Goal: Task Accomplishment & Management: Manage account settings

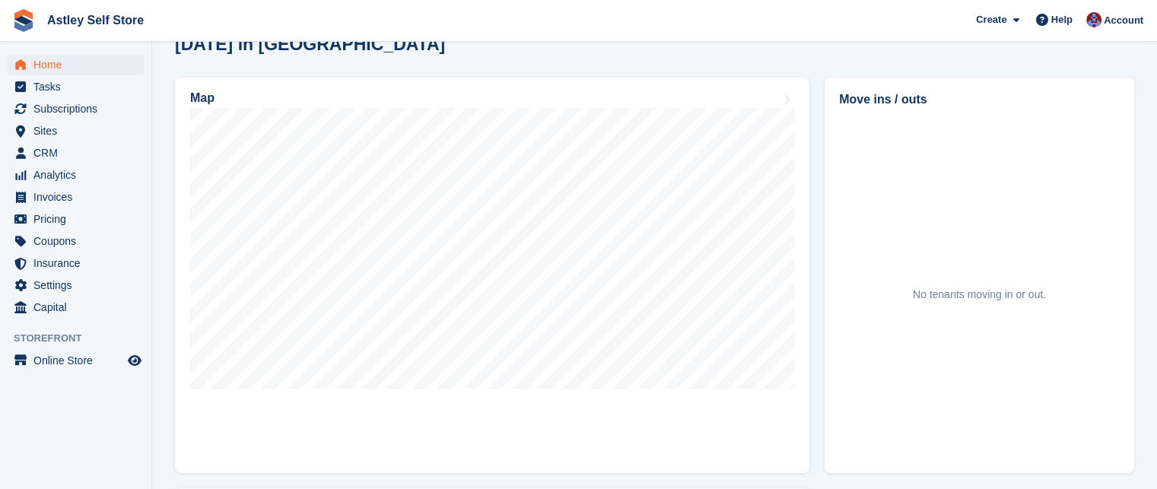
scroll to position [421, 0]
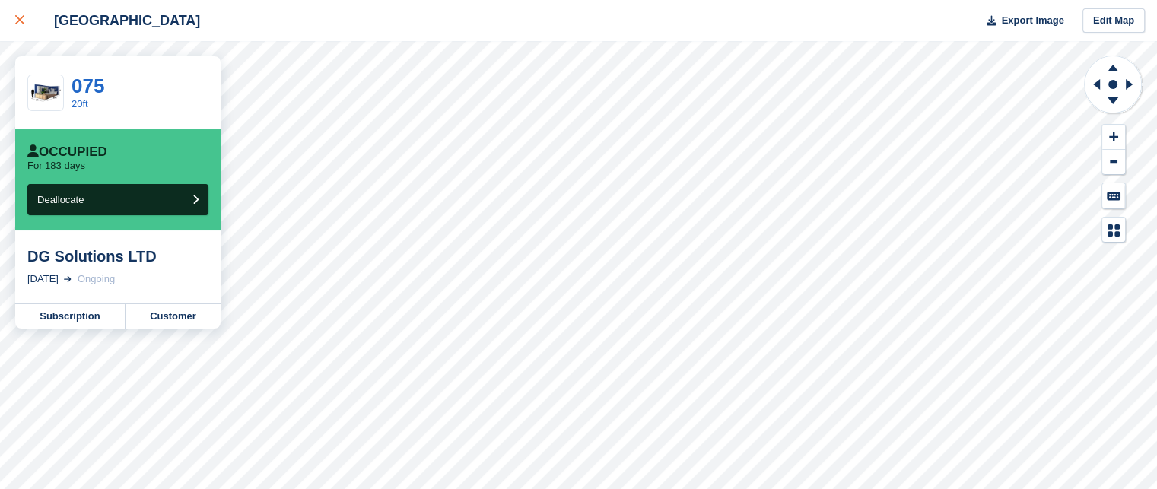
click at [22, 19] on icon at bounding box center [19, 19] width 9 height 9
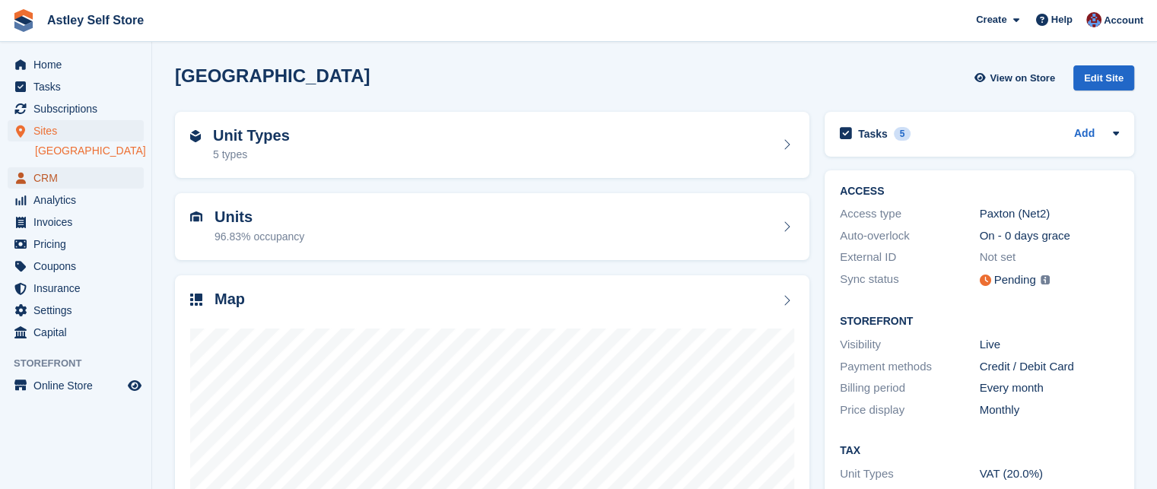
click at [51, 180] on span "CRM" at bounding box center [78, 177] width 91 height 21
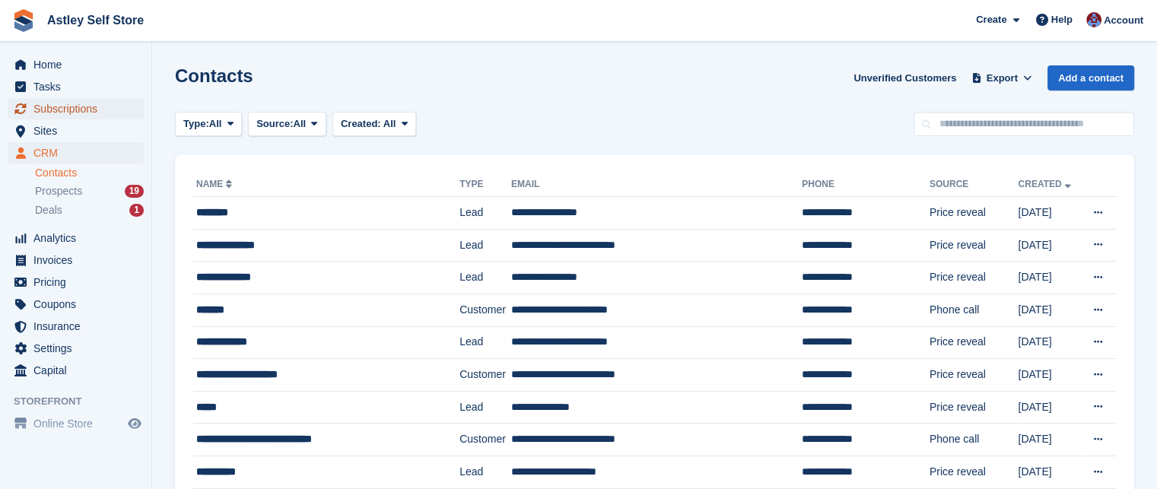
click at [78, 108] on span "Subscriptions" at bounding box center [78, 108] width 91 height 21
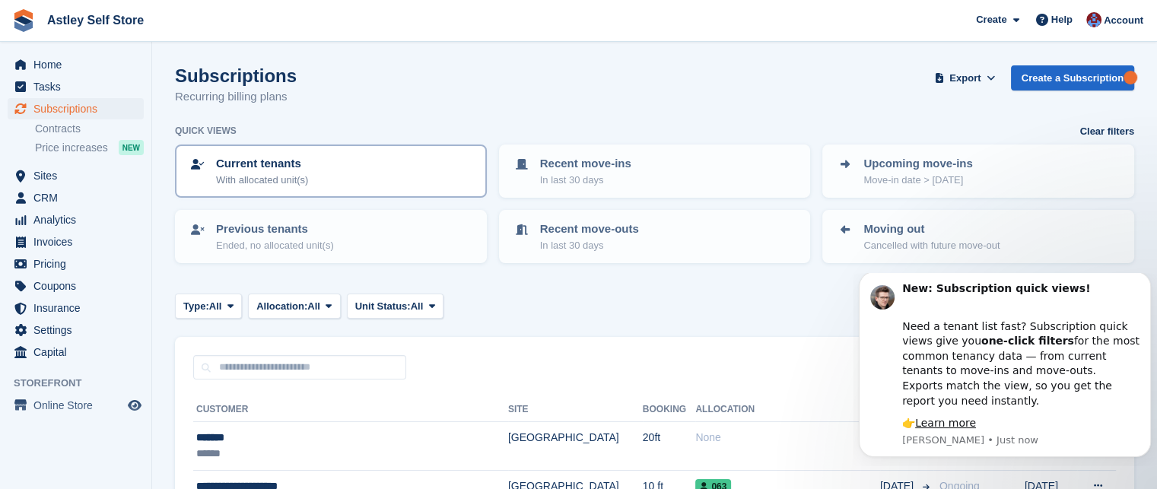
click at [334, 172] on div "Current tenants With allocated unit(s)" at bounding box center [331, 171] width 284 height 32
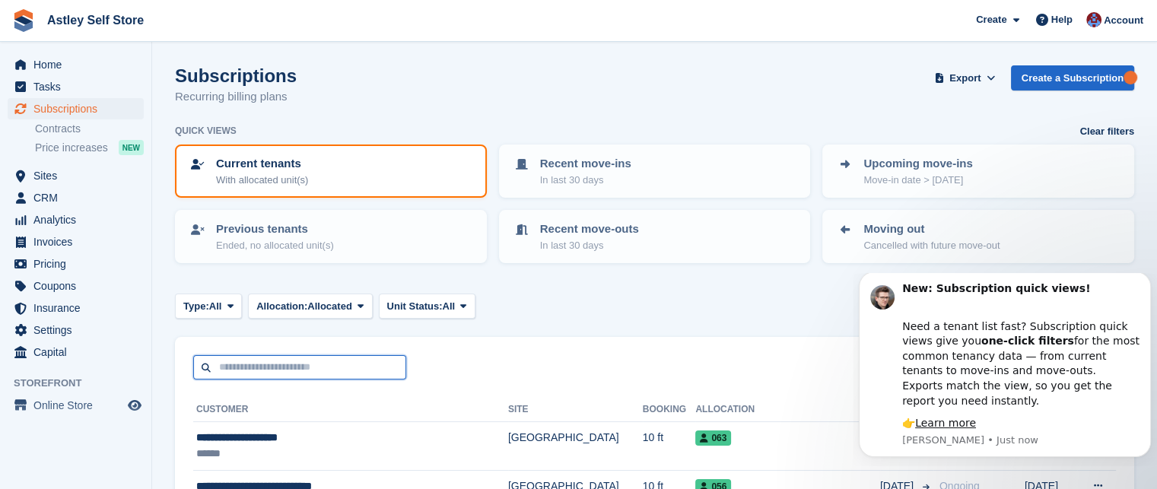
click at [259, 366] on input "text" at bounding box center [299, 367] width 213 height 25
type input "*"
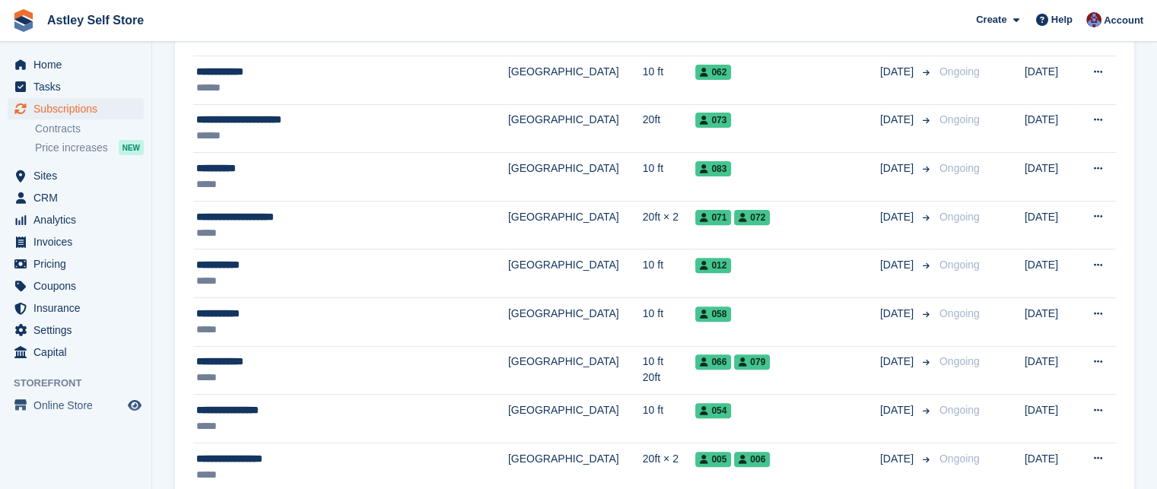
scroll to position [519, 0]
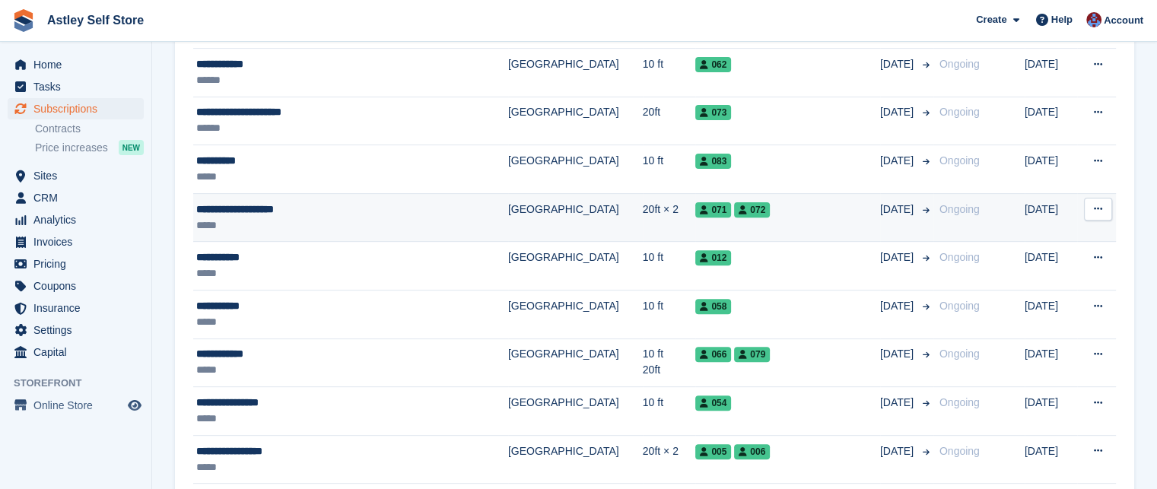
click at [257, 212] on div "**********" at bounding box center [324, 210] width 256 height 16
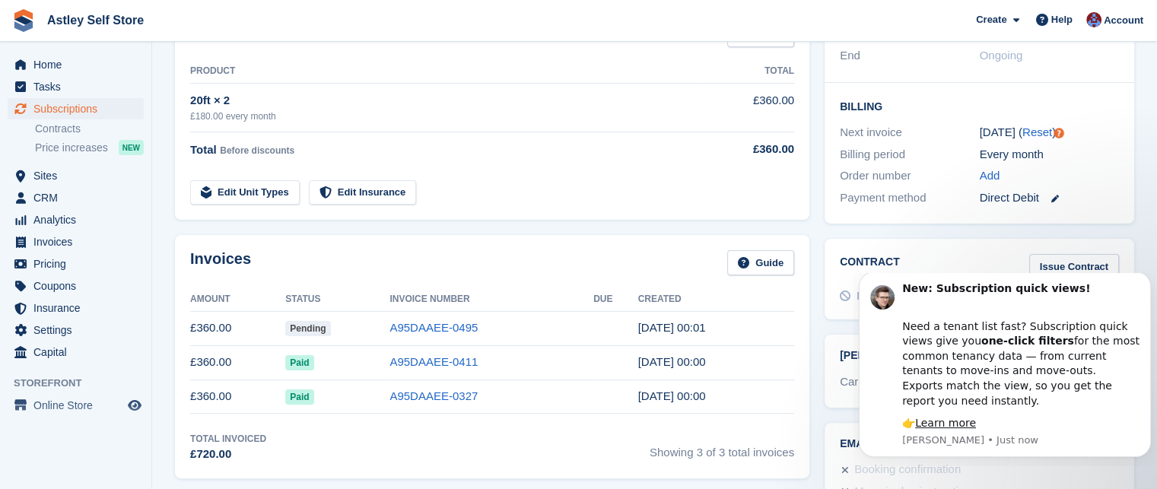
scroll to position [323, 0]
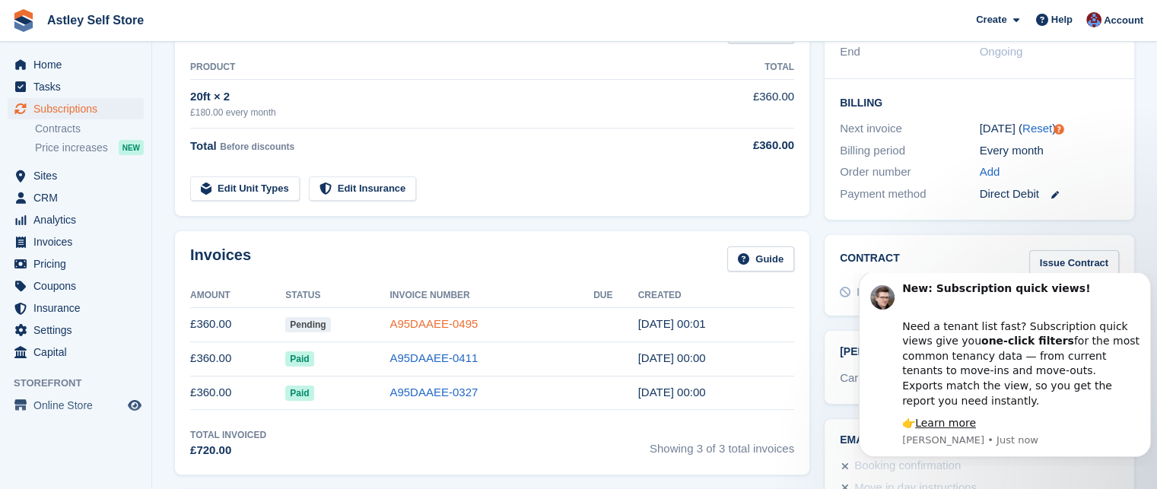
click at [434, 323] on link "A95DAAEE-0495" at bounding box center [433, 323] width 88 height 13
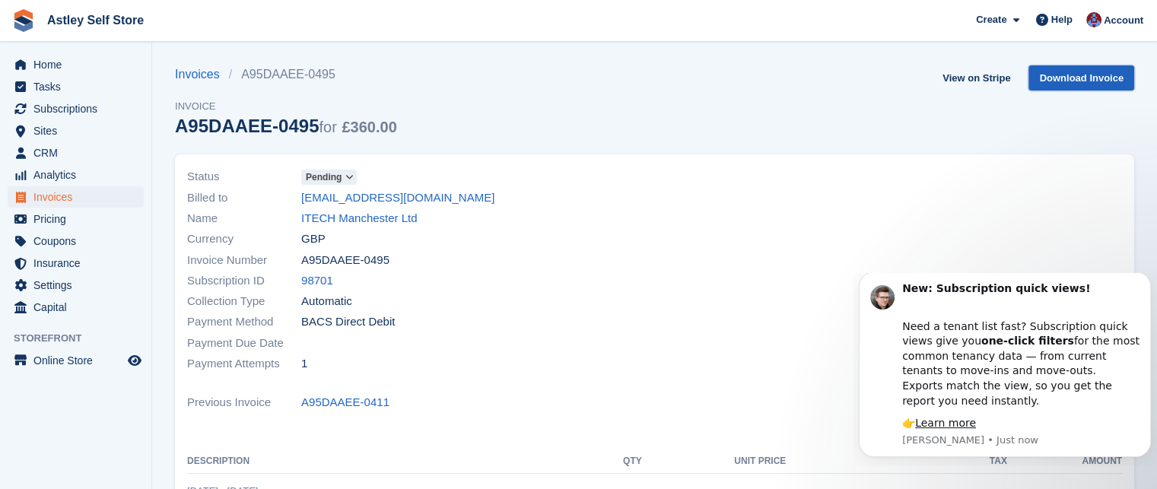
click at [1075, 78] on link "Download Invoice" at bounding box center [1081, 77] width 106 height 25
click at [43, 153] on span "CRM" at bounding box center [78, 152] width 91 height 21
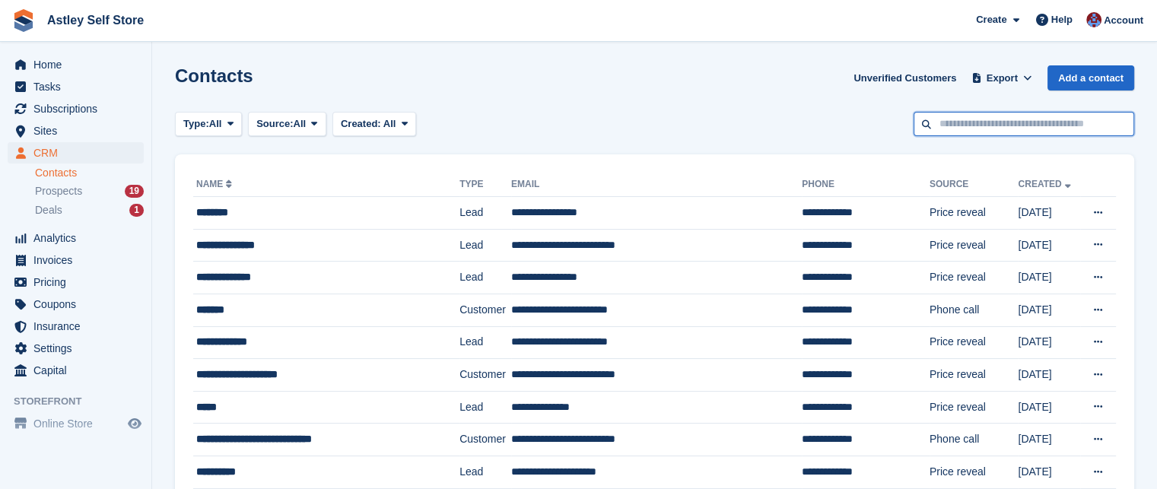
click at [983, 120] on input "text" at bounding box center [1023, 124] width 221 height 25
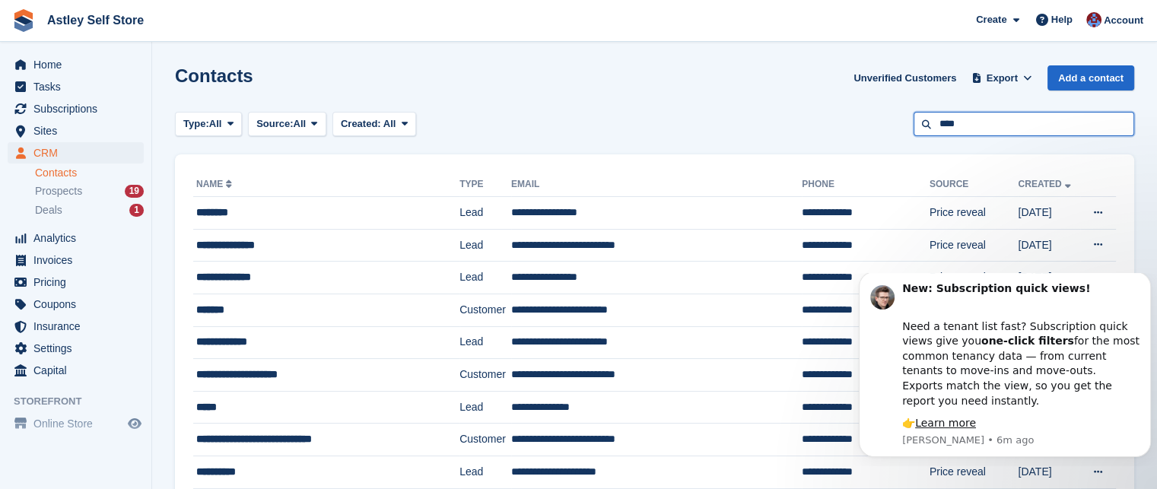
type input "****"
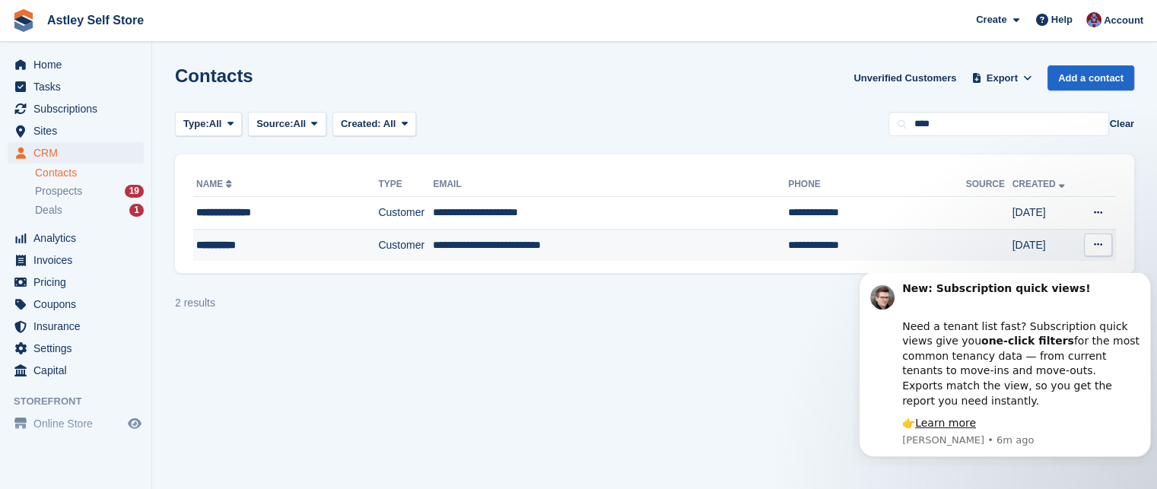
click at [403, 246] on td "Customer" at bounding box center [405, 245] width 55 height 32
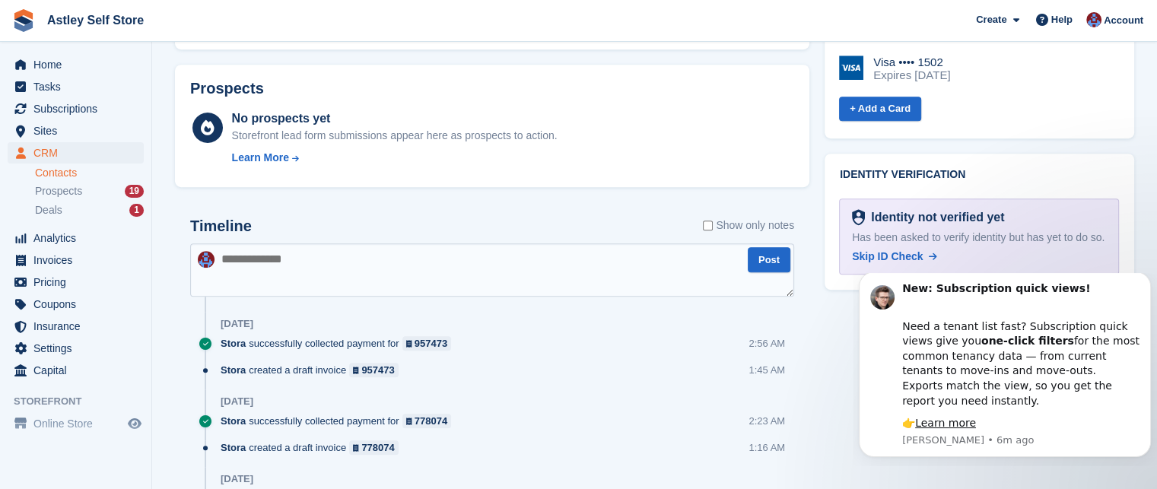
scroll to position [843, 0]
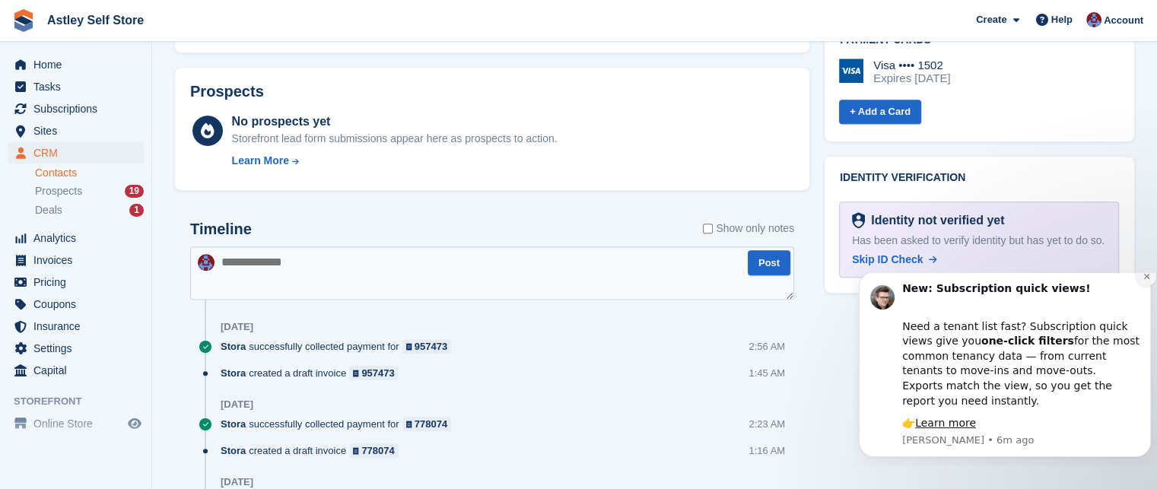
click at [1143, 281] on icon "Dismiss notification" at bounding box center [1146, 276] width 8 height 8
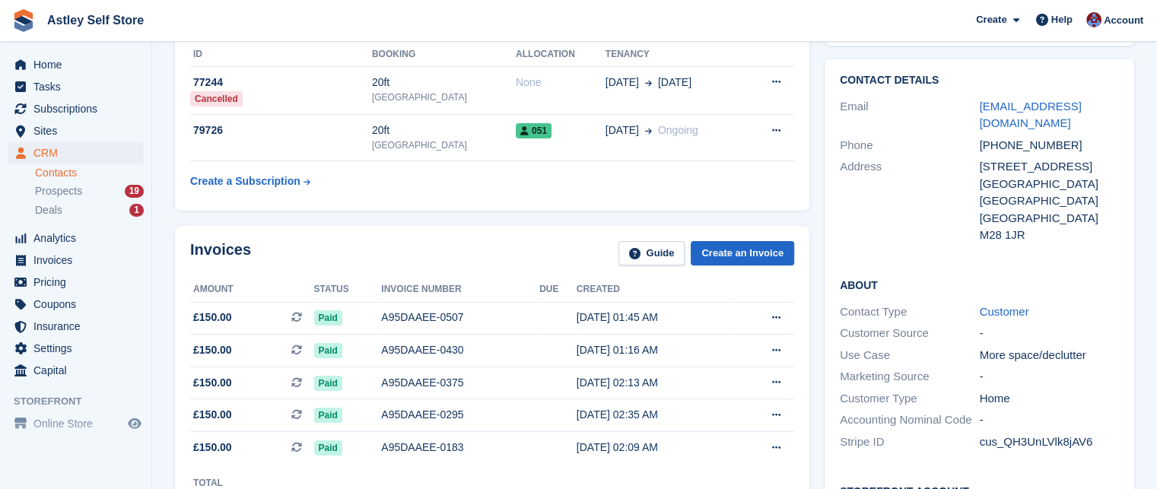
scroll to position [0, 0]
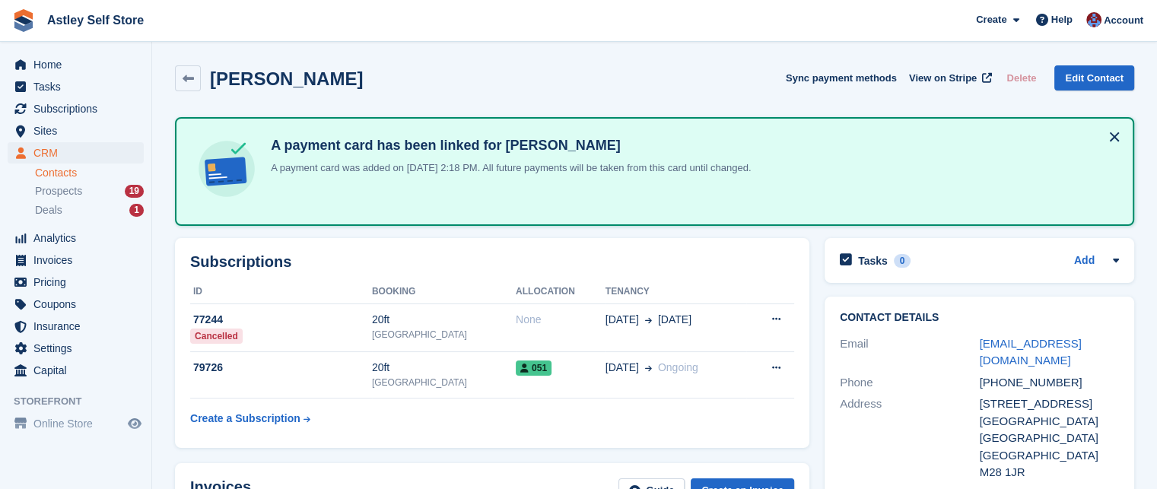
click at [59, 170] on link "Contacts" at bounding box center [89, 173] width 109 height 14
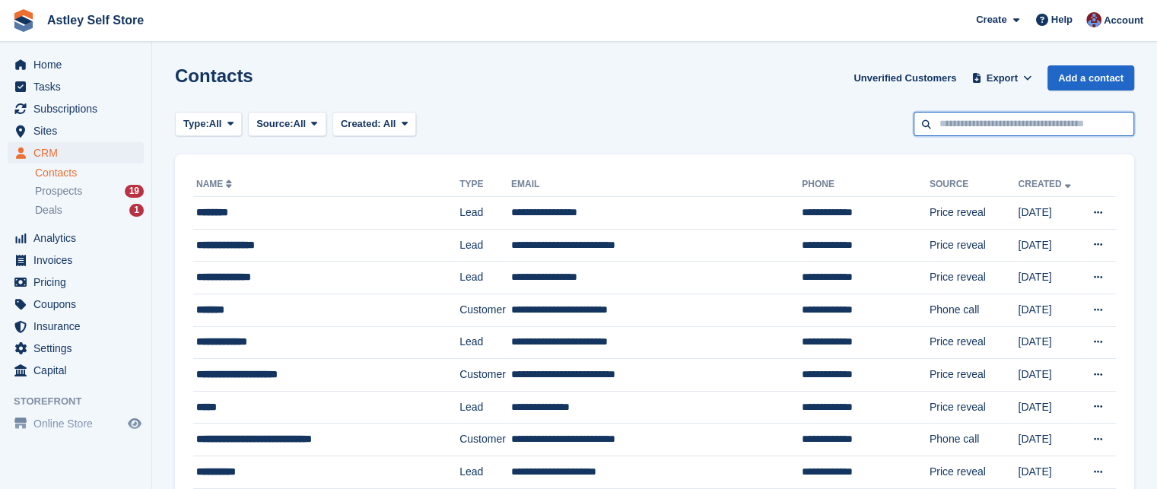
click at [941, 129] on input "text" at bounding box center [1023, 124] width 221 height 25
type input "****"
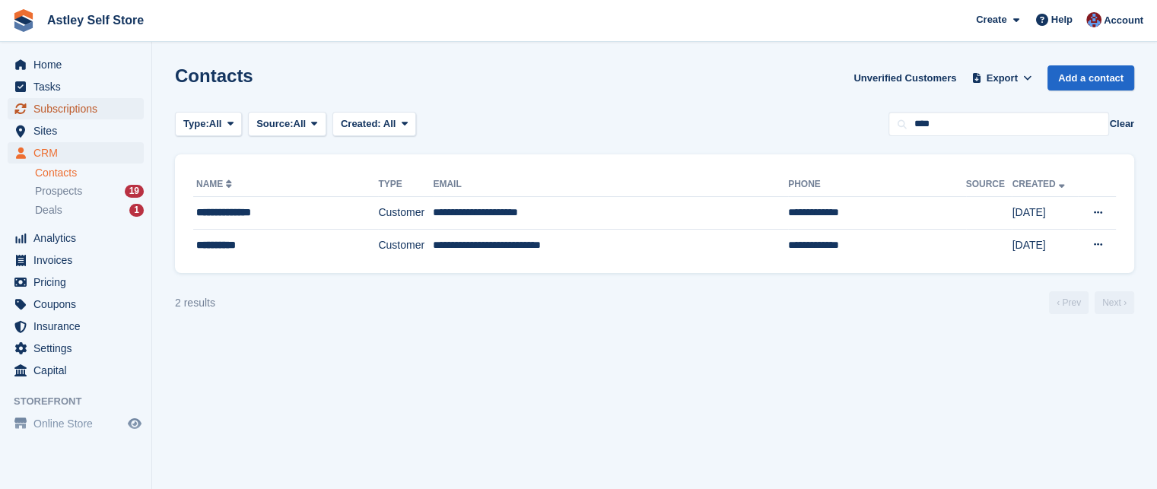
click at [97, 106] on span "Subscriptions" at bounding box center [78, 108] width 91 height 21
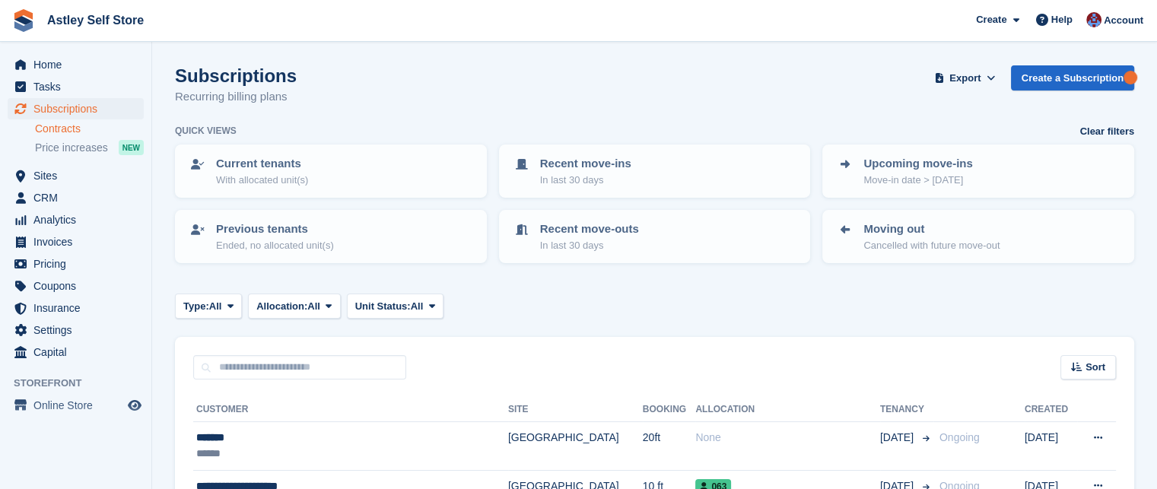
click at [66, 129] on link "Contracts" at bounding box center [89, 129] width 109 height 14
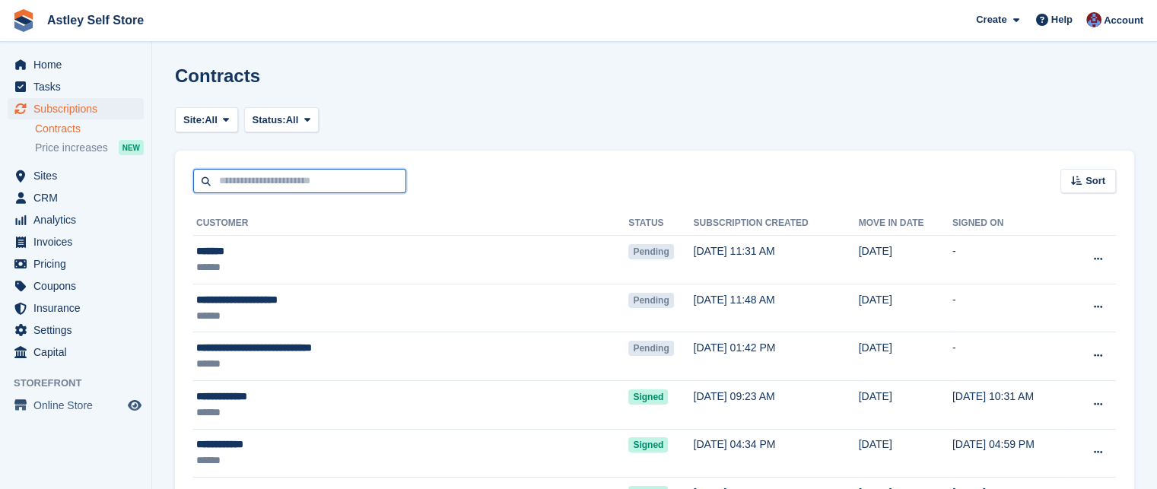
click at [303, 187] on input "text" at bounding box center [299, 181] width 213 height 25
type input "****"
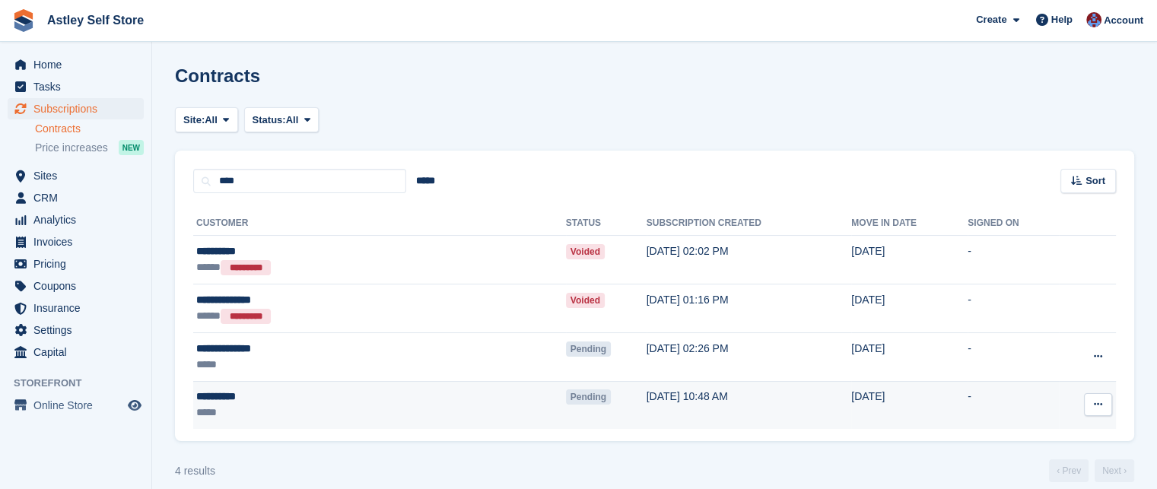
click at [228, 397] on div "**********" at bounding box center [299, 397] width 206 height 16
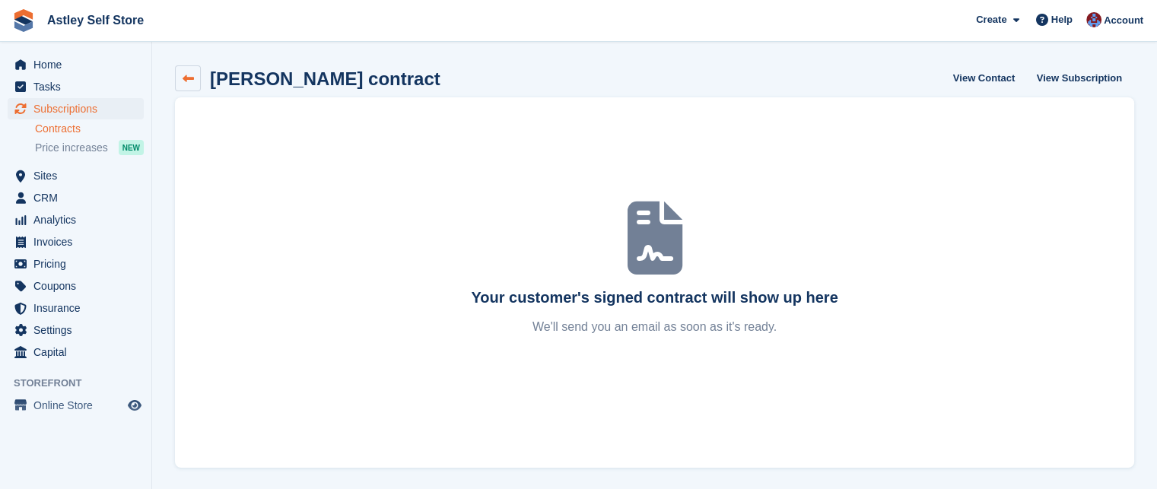
click at [188, 73] on icon at bounding box center [188, 78] width 11 height 11
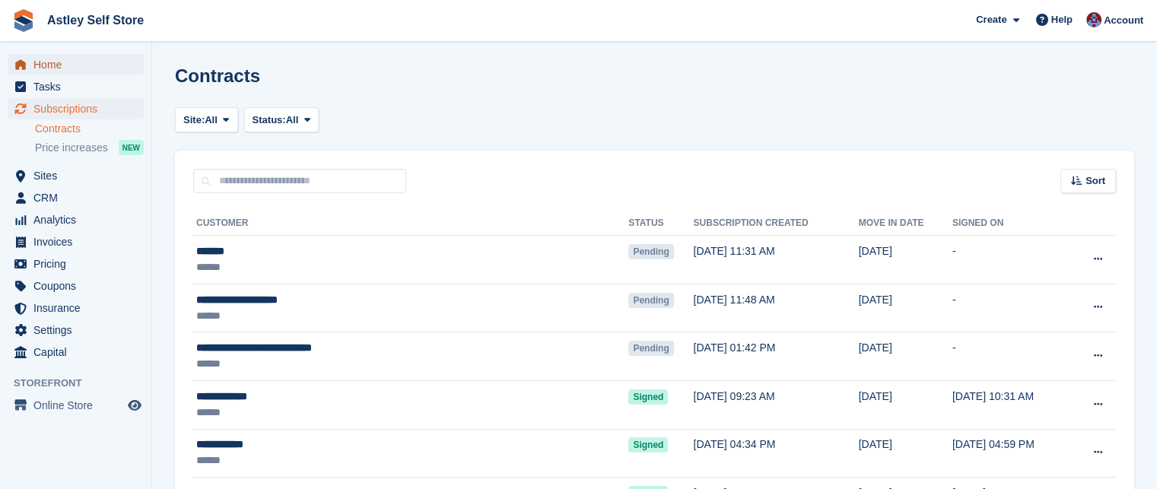
click at [59, 67] on span "Home" at bounding box center [78, 64] width 91 height 21
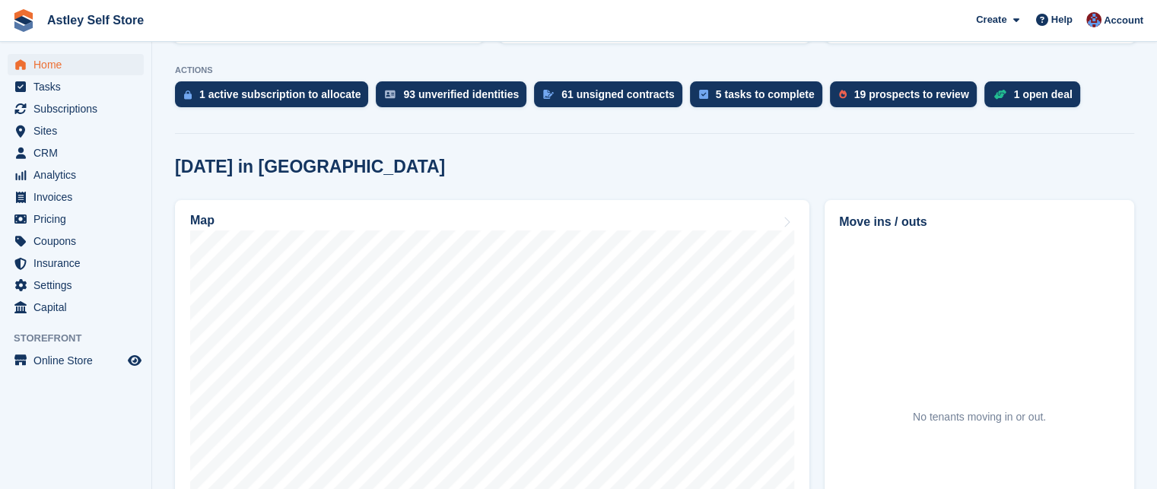
scroll to position [316, 0]
